Goal: Navigation & Orientation: Find specific page/section

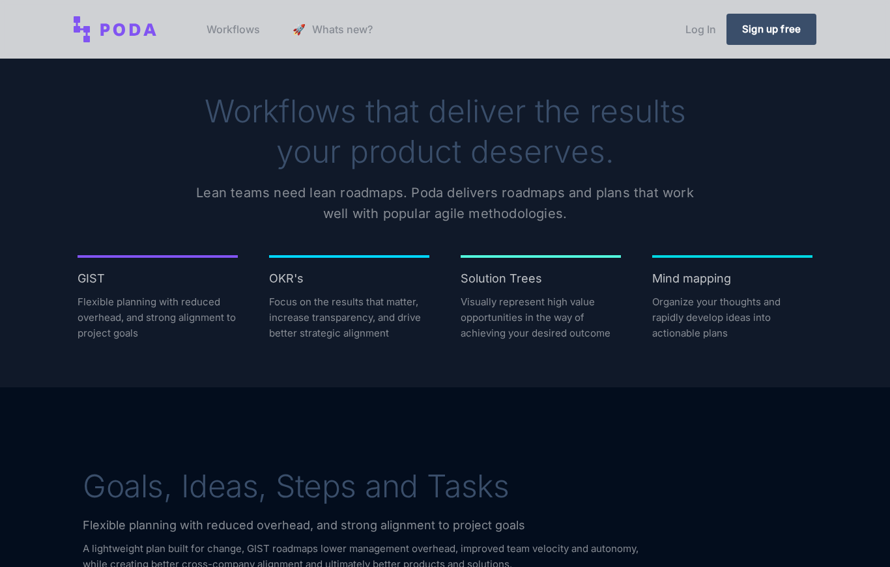
click at [689, 48] on link "Log In" at bounding box center [700, 29] width 51 height 49
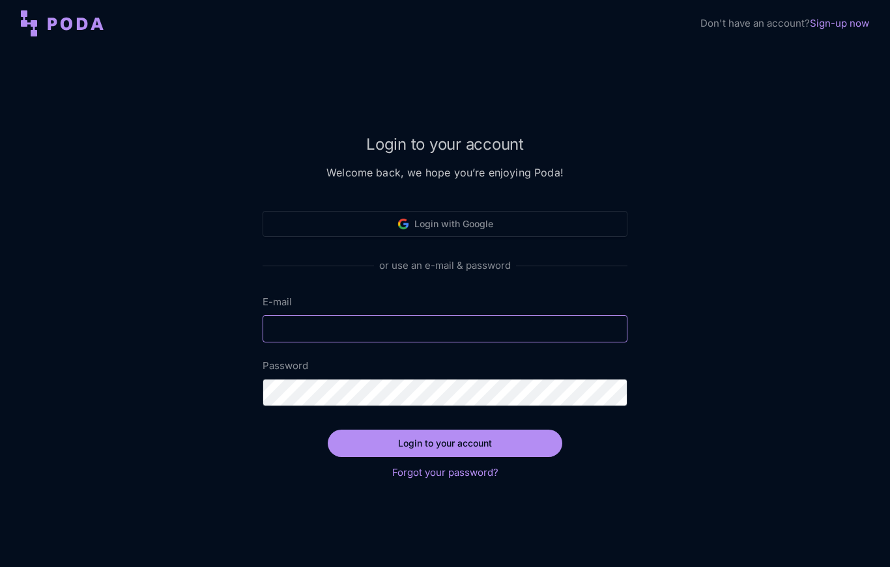
click at [473, 329] on input "E-mail" at bounding box center [444, 328] width 365 height 27
type input "[EMAIL_ADDRESS][DOMAIN_NAME]"
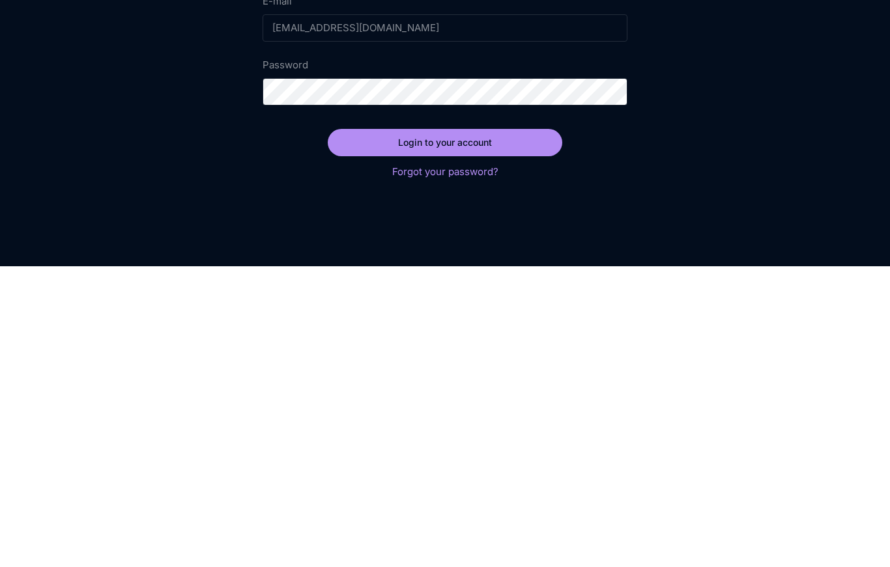
click at [707, 152] on div "Login to your account Welcome back, we hope you’re enjoying Poda! Login with Go…" at bounding box center [445, 307] width 890 height 520
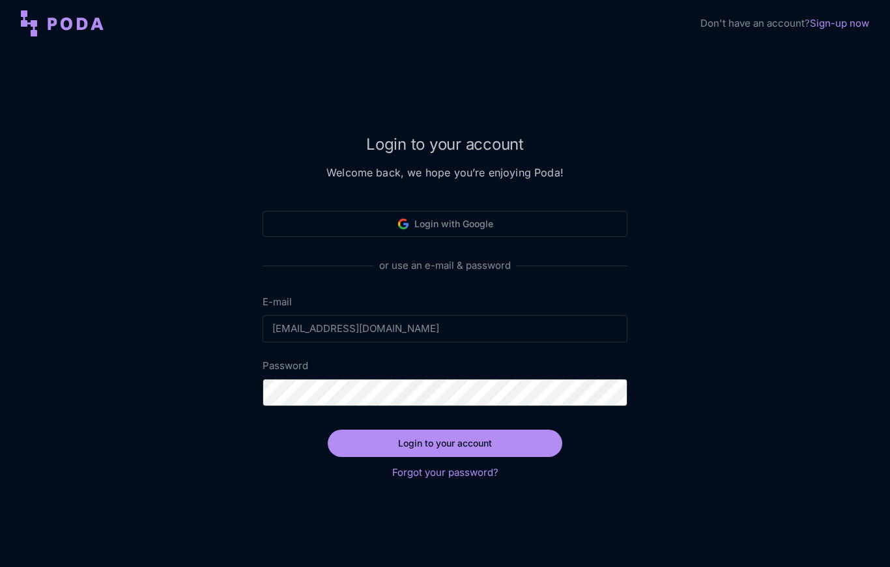
click at [498, 454] on button "Login to your account" at bounding box center [445, 443] width 234 height 27
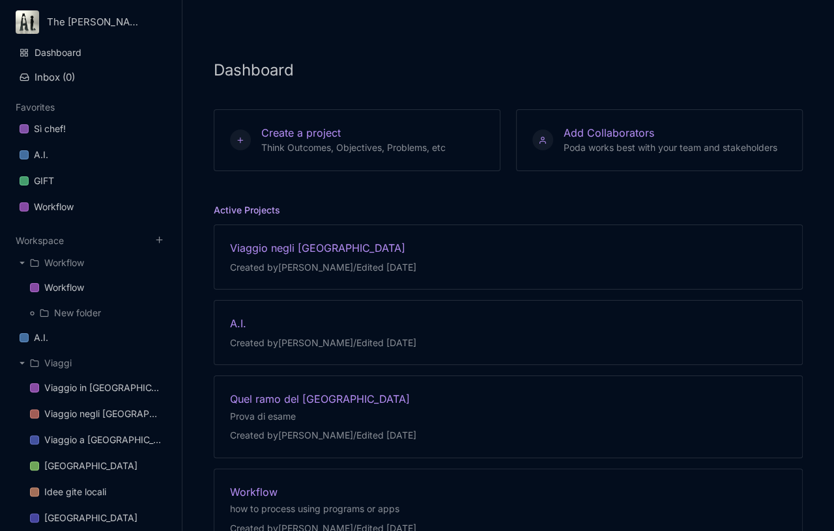
click at [322, 241] on div "Viaggio negli [GEOGRAPHIC_DATA]" at bounding box center [323, 248] width 186 height 14
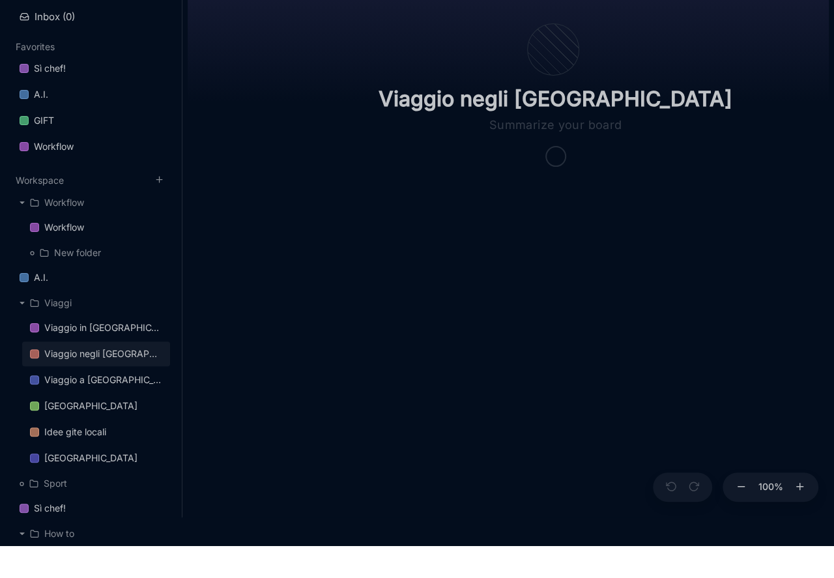
scroll to position [29, 0]
click at [59, 352] on div "Viaggio in [GEOGRAPHIC_DATA]" at bounding box center [103, 360] width 118 height 16
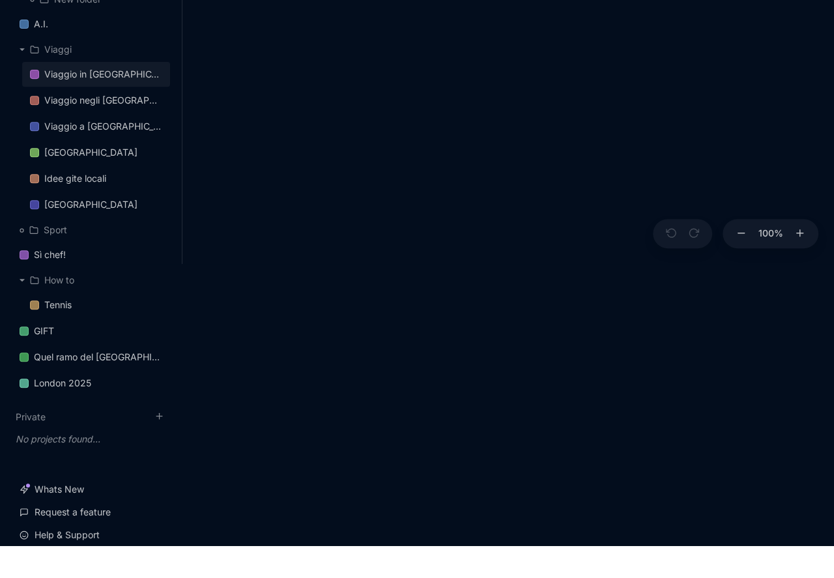
scroll to position [296, 0]
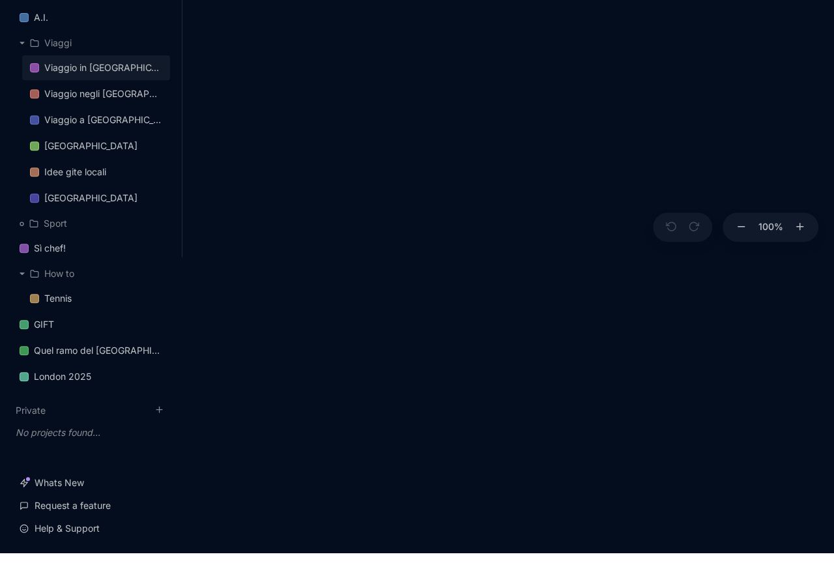
click at [63, 393] on div "London 2025" at bounding box center [62, 401] width 57 height 16
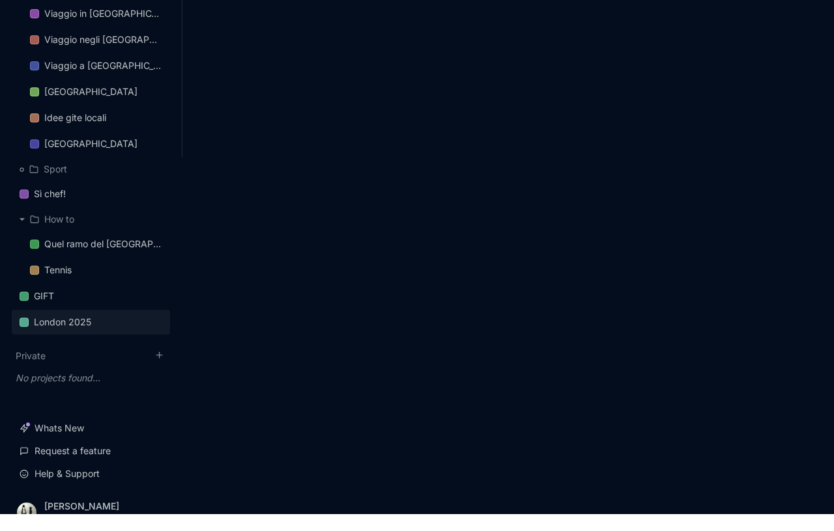
scroll to position [358, 0]
click at [46, 305] on div "GIFT" at bounding box center [44, 313] width 20 height 16
